Goal: Find specific page/section: Find specific page/section

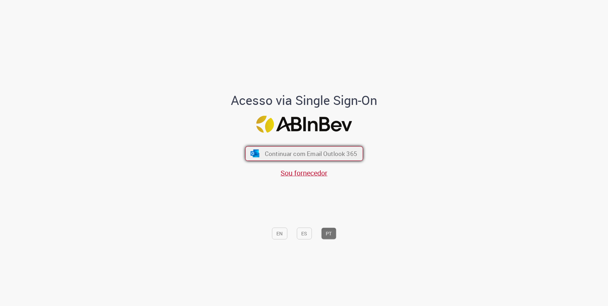
click at [301, 157] on span "Continuar com Email Outlook 365" at bounding box center [311, 153] width 92 height 8
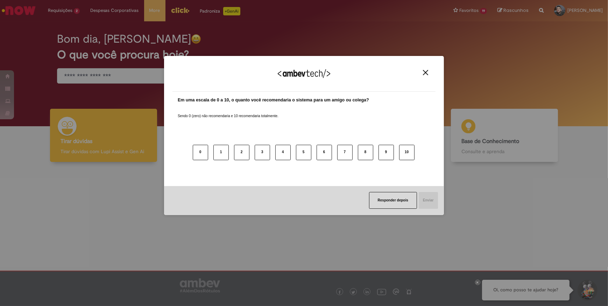
click at [429, 72] on button "Close" at bounding box center [425, 73] width 9 height 6
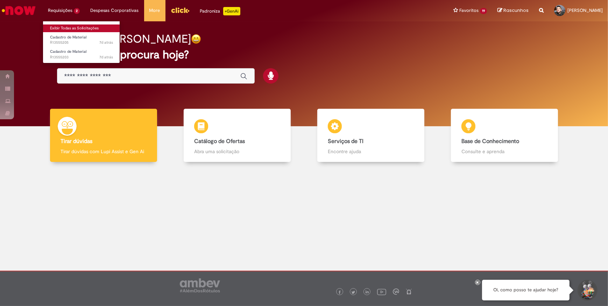
click at [63, 27] on link "Exibir Todas as Solicitações" at bounding box center [81, 29] width 77 height 8
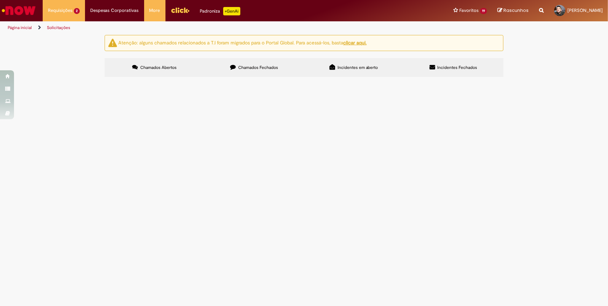
click at [75, 79] on div "Atenção: alguns chamados relacionados a T.I foram migrados para o Portal Global…" at bounding box center [304, 57] width 608 height 44
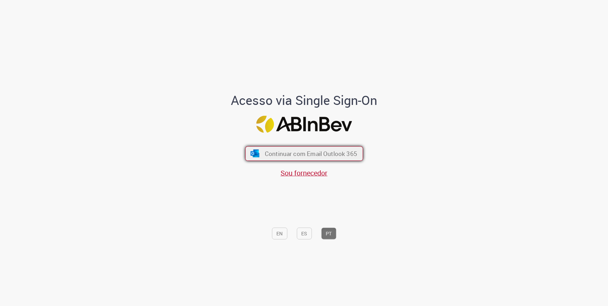
click at [321, 159] on button "Continuar com Email Outlook 365" at bounding box center [304, 153] width 118 height 15
